Goal: Find specific page/section: Find specific page/section

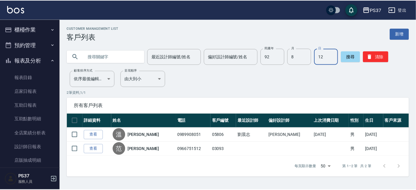
scroll to position [82, 0]
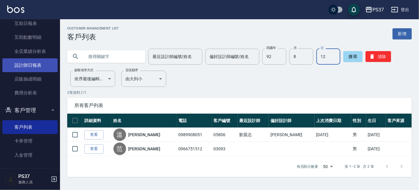
click at [41, 65] on link "設計師日報表" at bounding box center [29, 65] width 55 height 14
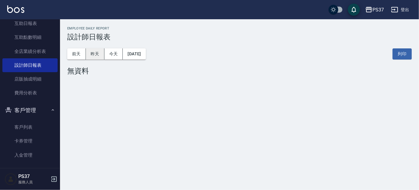
click at [90, 50] on button "昨天" at bounding box center [95, 53] width 19 height 11
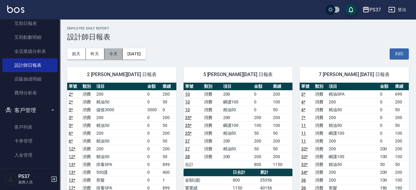
click at [113, 57] on button "今天" at bounding box center [113, 53] width 19 height 11
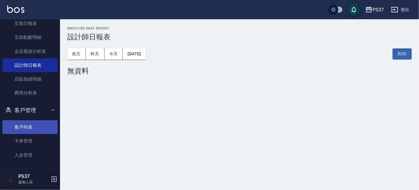
click at [25, 123] on link "客戶列表" at bounding box center [29, 127] width 55 height 14
